Goal: Navigation & Orientation: Understand site structure

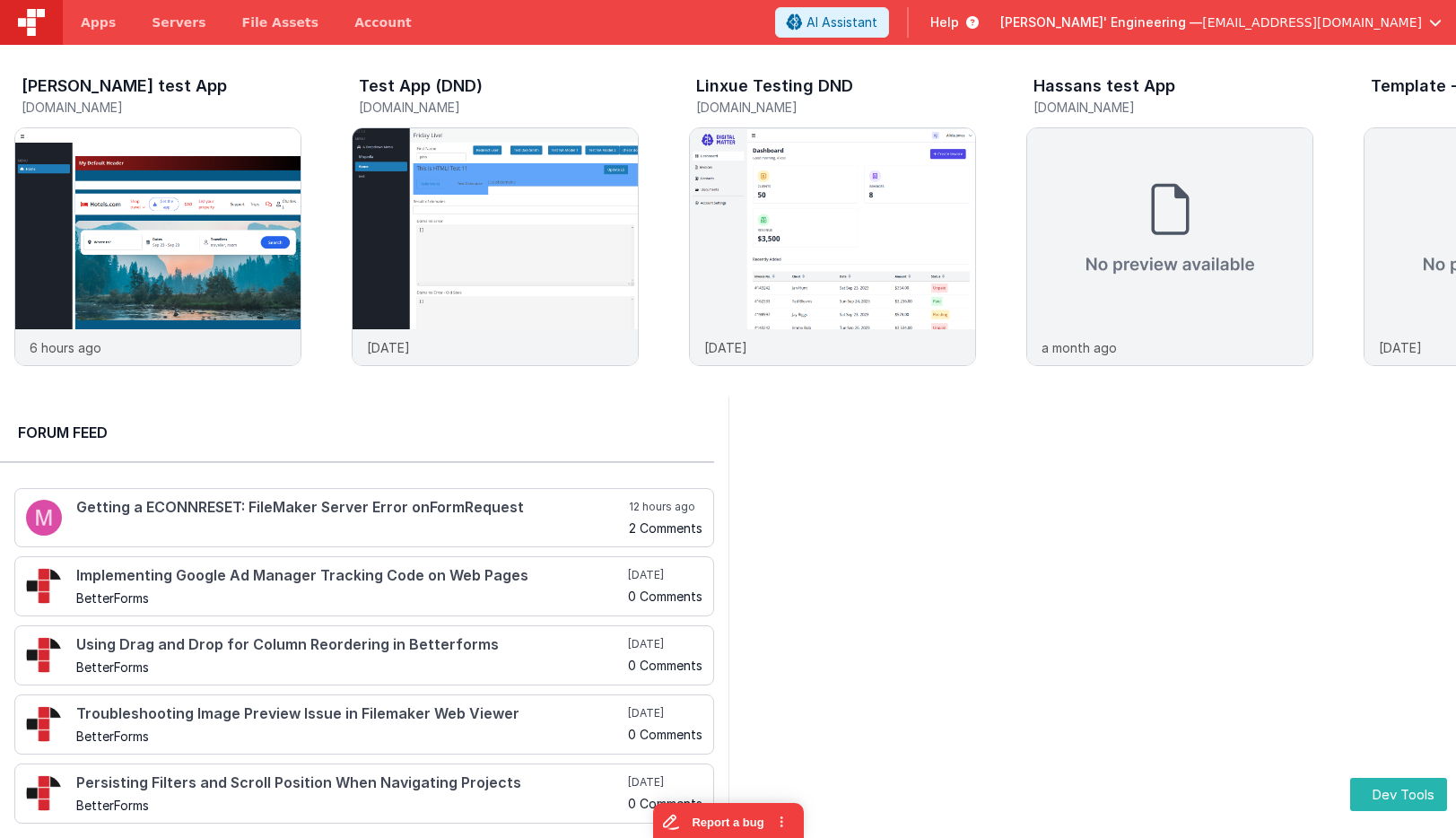
click at [930, 562] on div at bounding box center [1093, 617] width 729 height 441
